Goal: Information Seeking & Learning: Learn about a topic

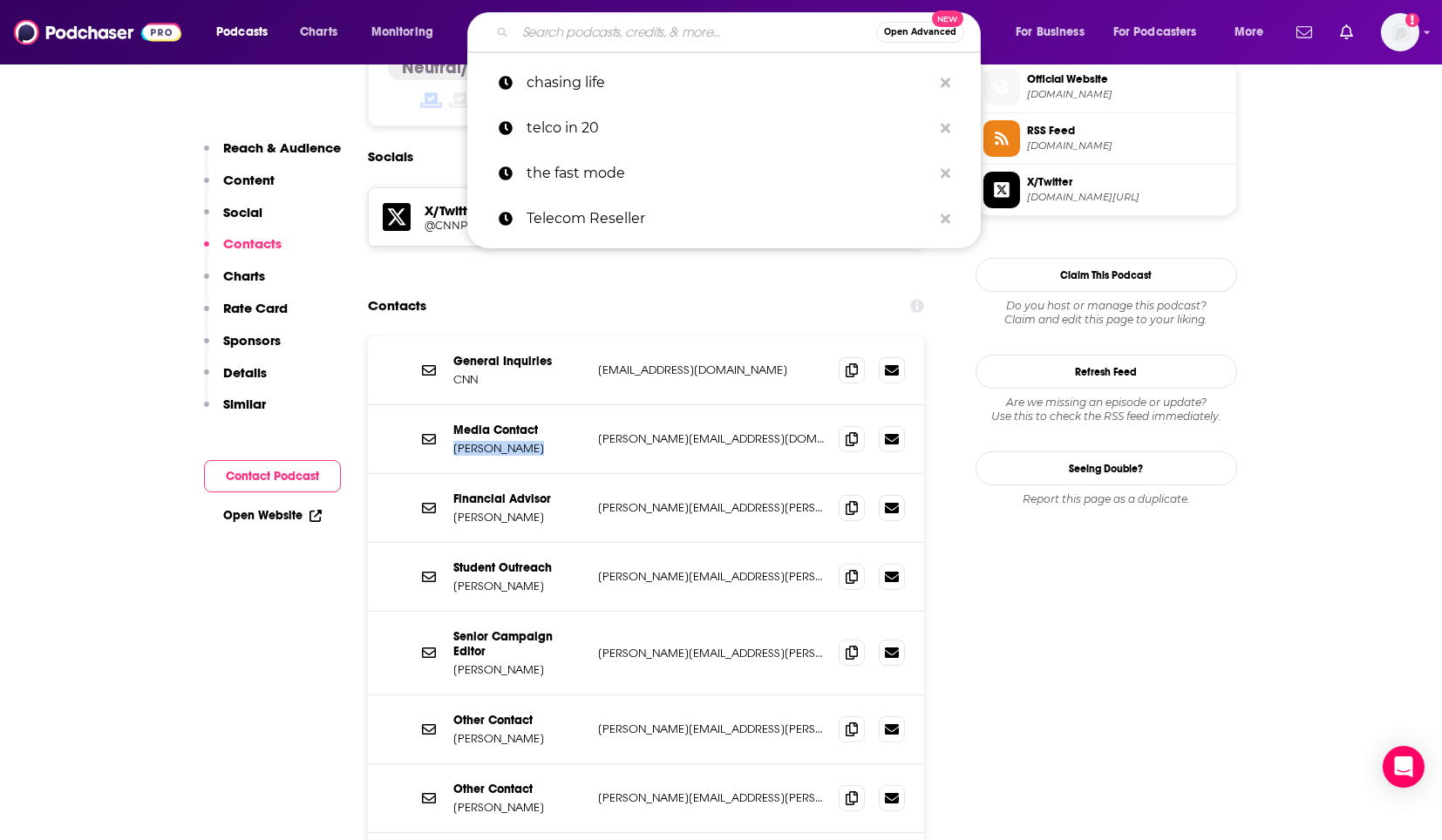
click at [740, 22] on input "Search podcasts, credits, & more..." at bounding box center [696, 32] width 361 height 28
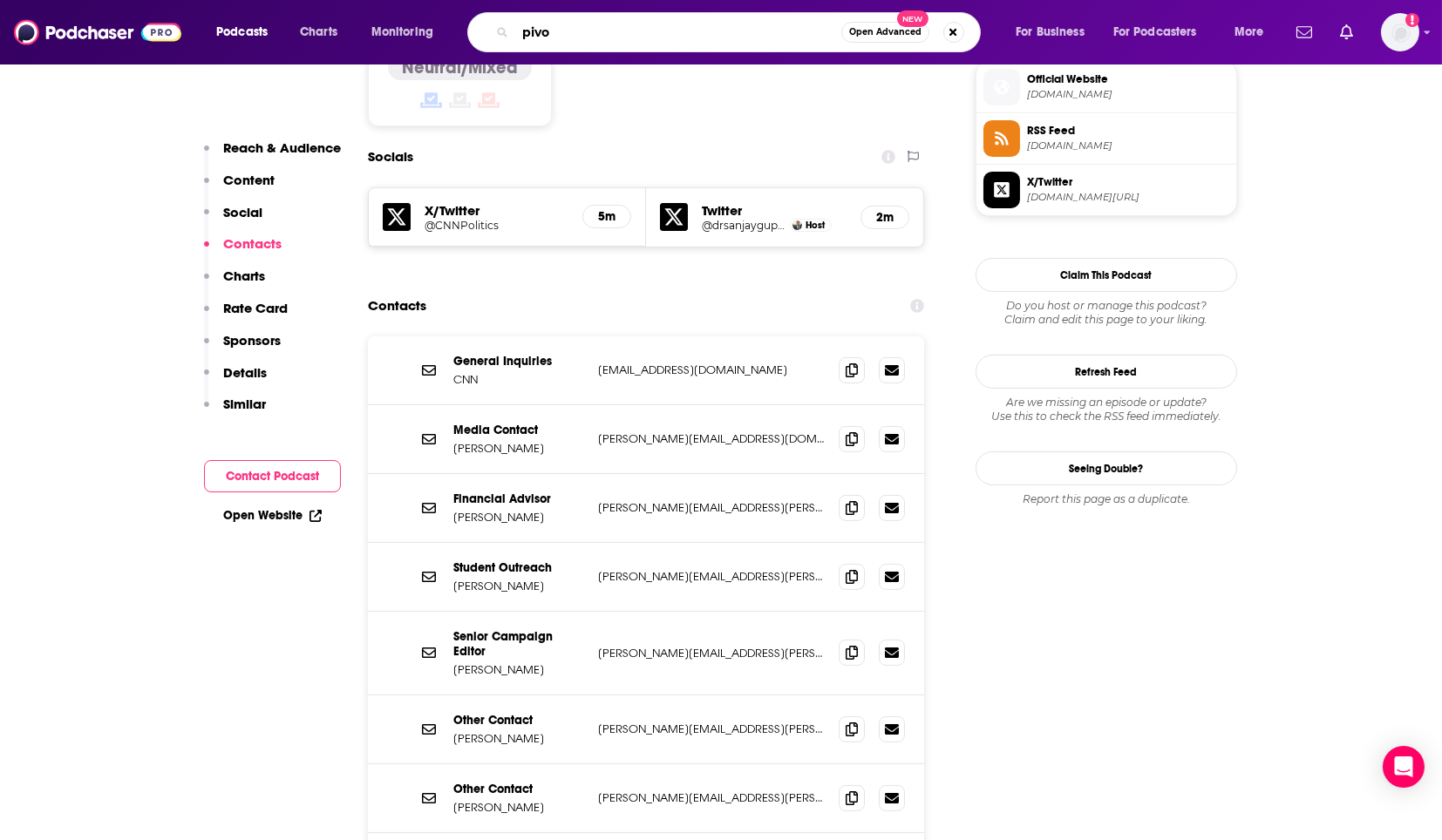
type input "pivot"
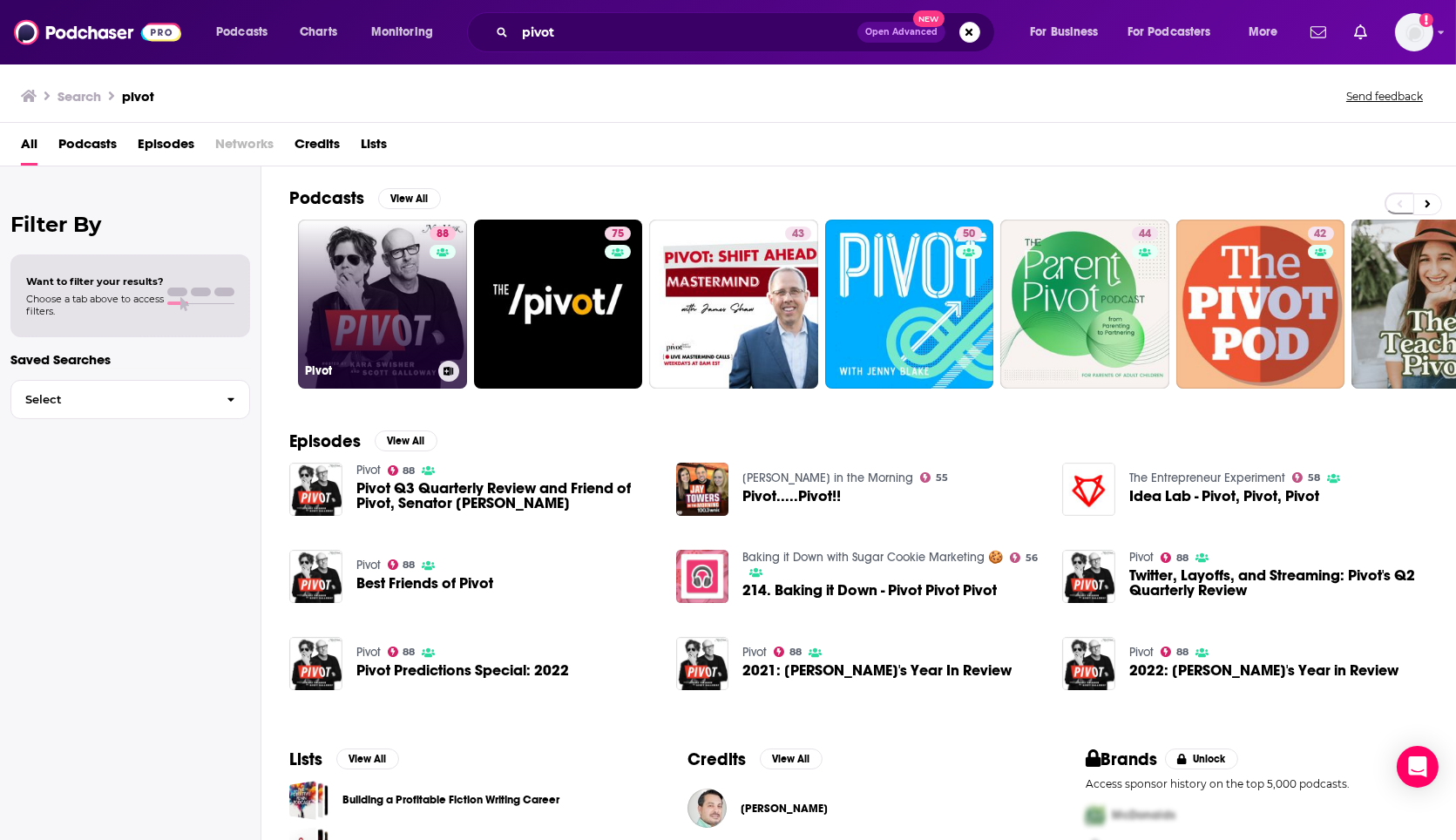
click at [355, 334] on link "88 Pivot" at bounding box center [382, 304] width 169 height 169
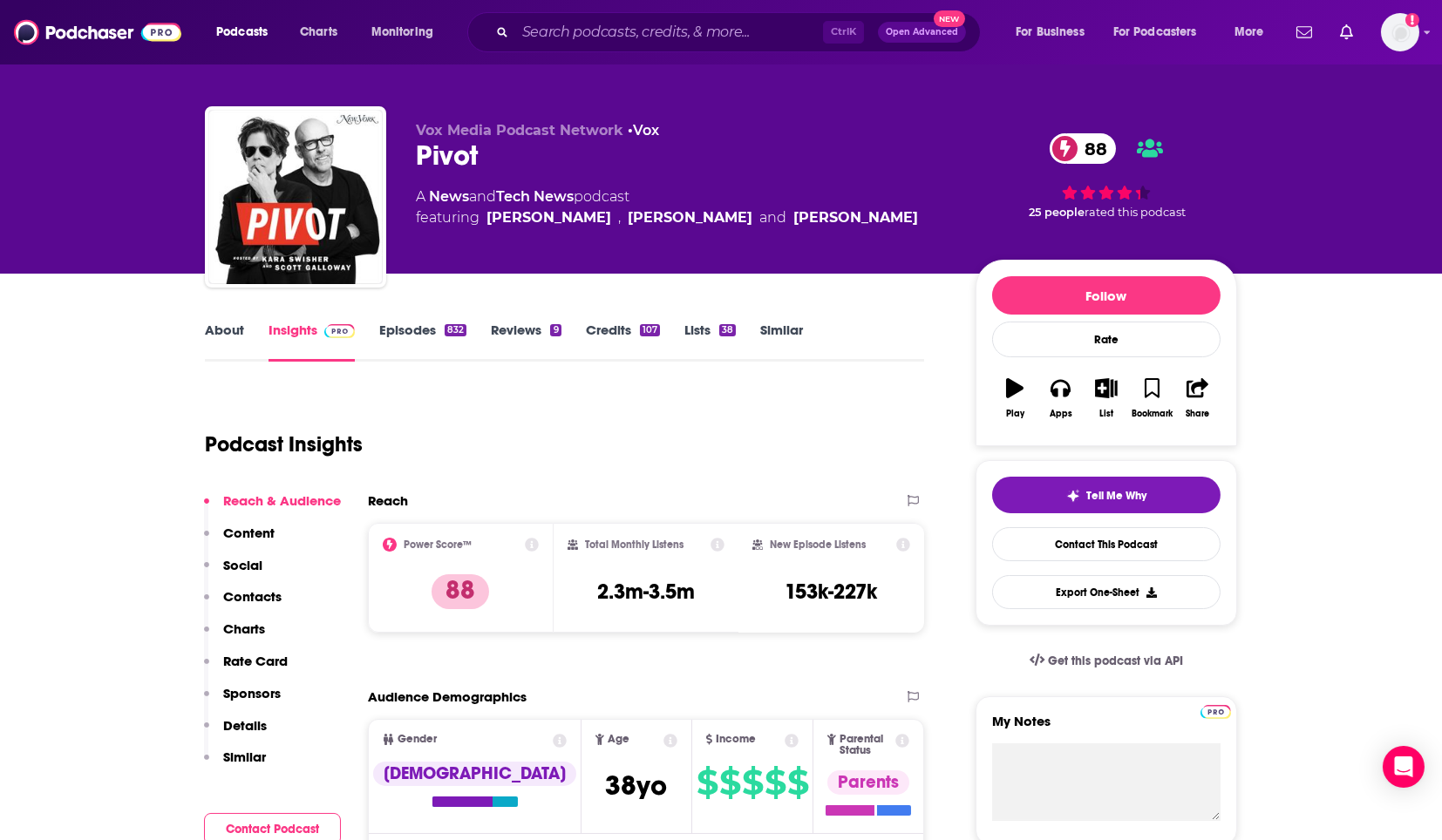
scroll to position [10, 0]
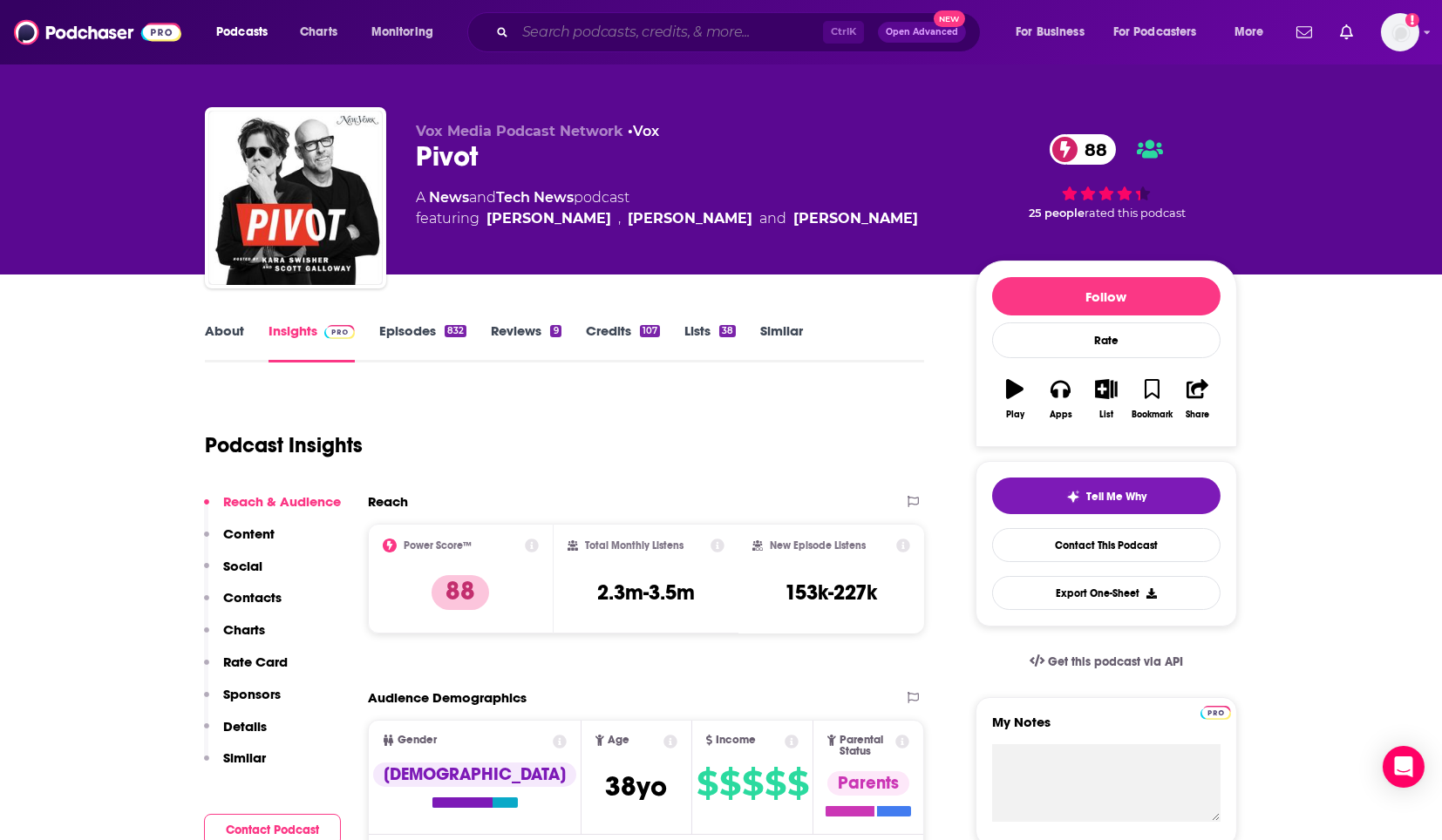
click at [617, 33] on input "Search podcasts, credits, & more..." at bounding box center [669, 32] width 308 height 28
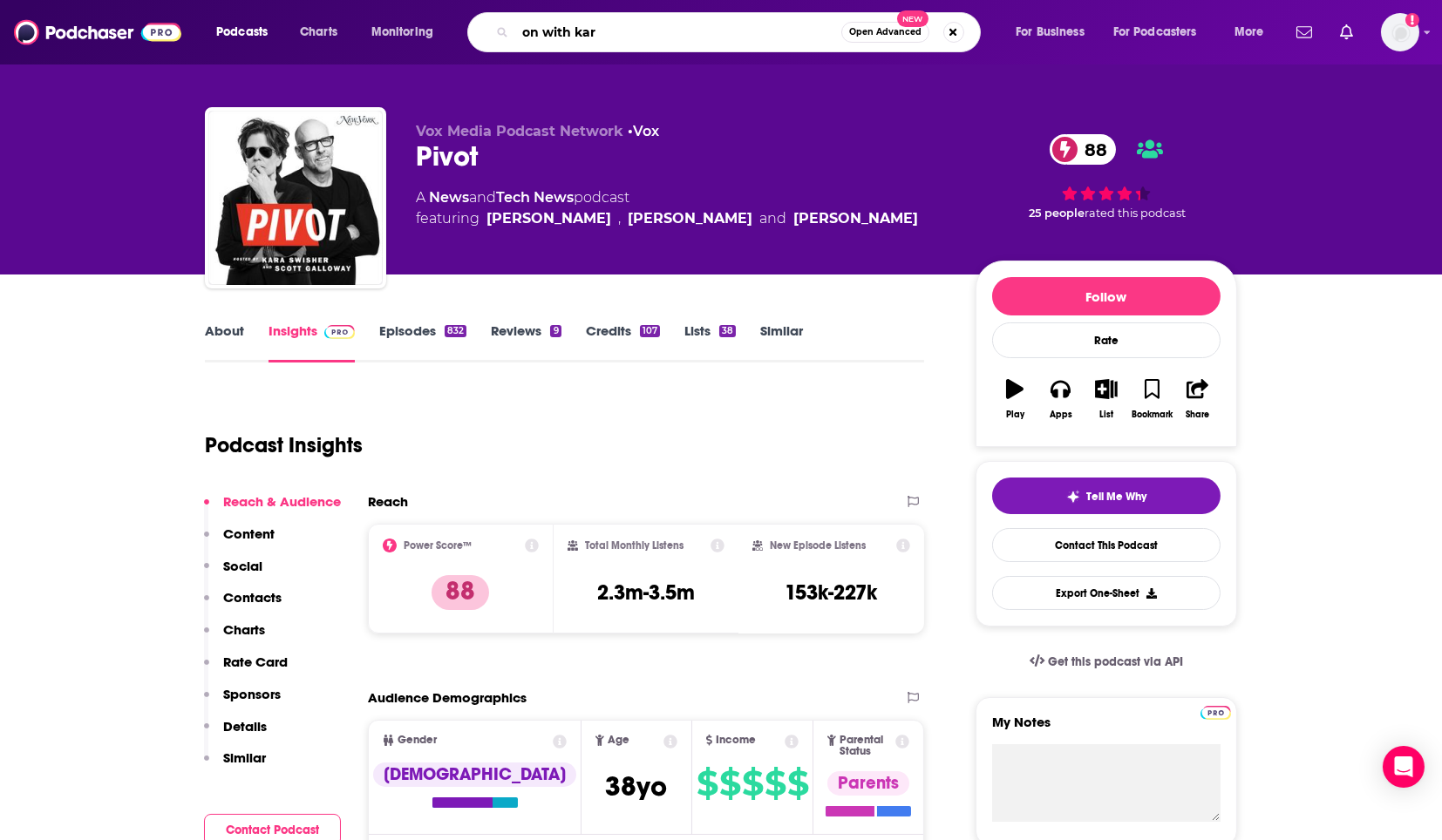
type input "on with [PERSON_NAME]"
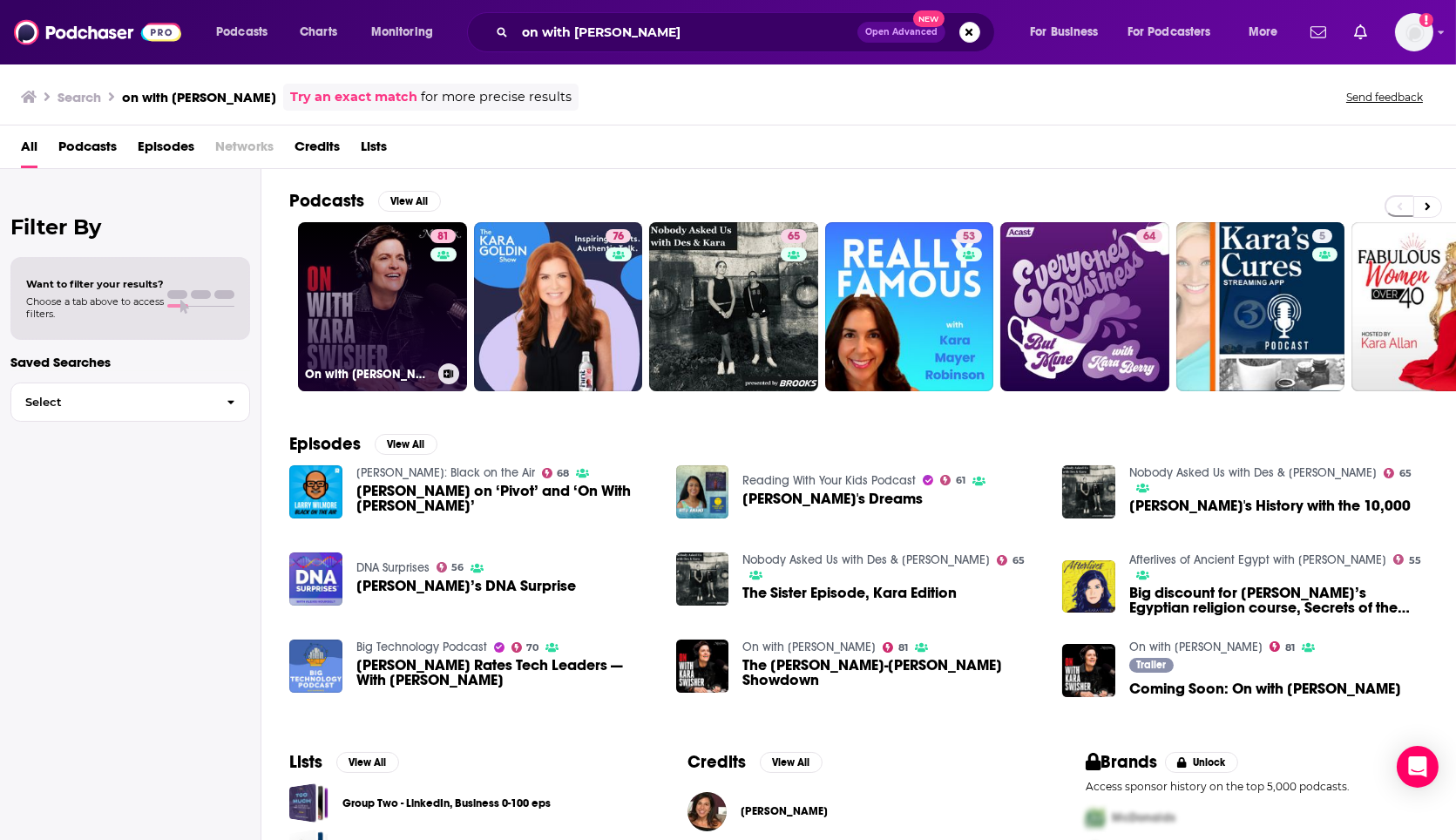
click at [374, 324] on link "81 On with [PERSON_NAME]" at bounding box center [382, 307] width 169 height 169
